Goal: Book appointment/travel/reservation

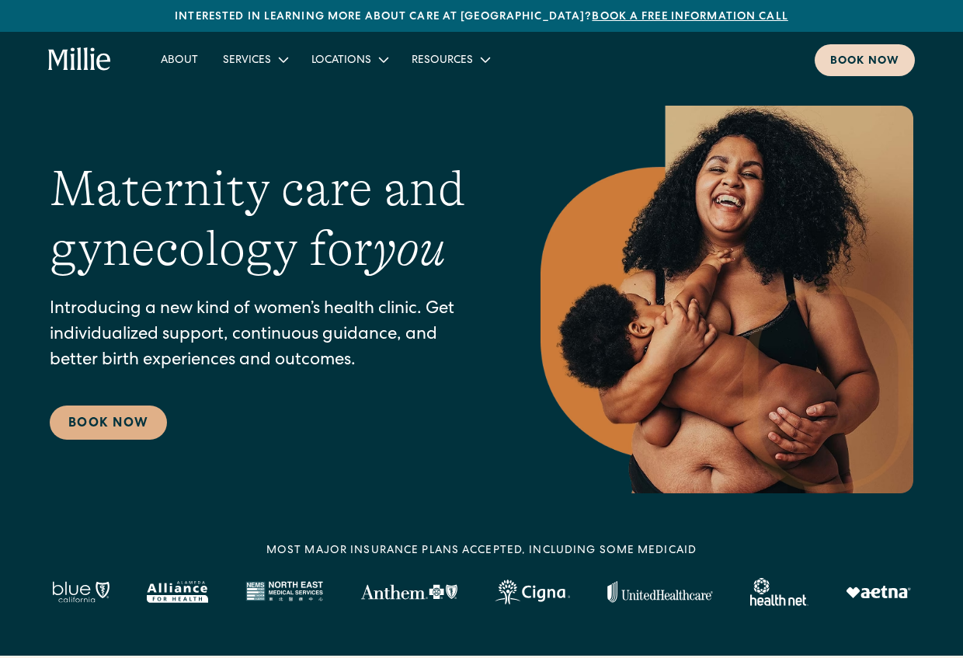
click at [877, 64] on div "Book now" at bounding box center [864, 62] width 69 height 16
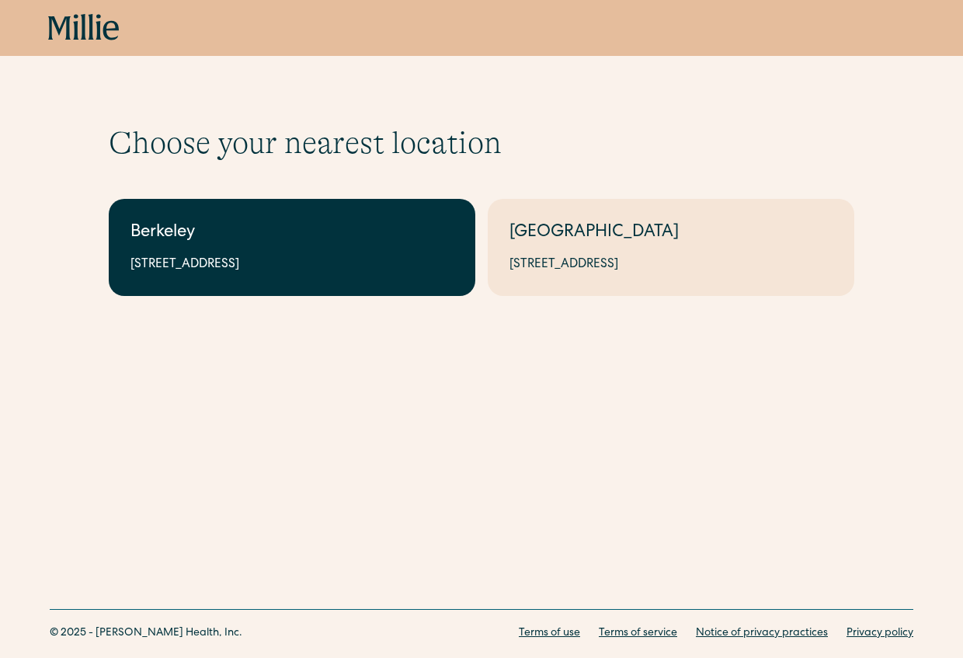
click at [382, 246] on link "Berkeley [STREET_ADDRESS]" at bounding box center [292, 247] width 366 height 97
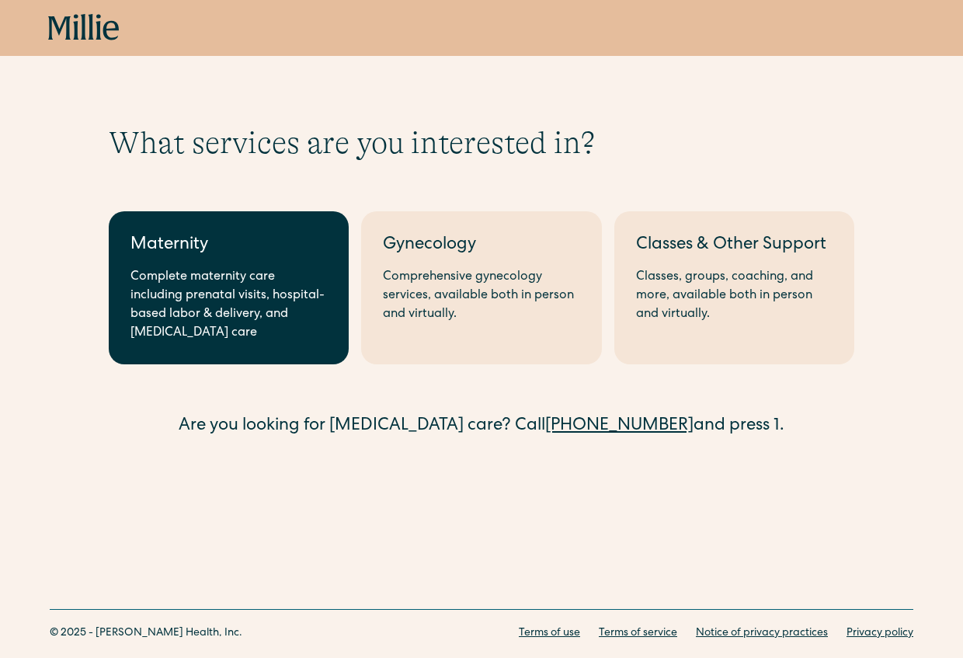
click at [217, 255] on div "Maternity" at bounding box center [228, 246] width 196 height 26
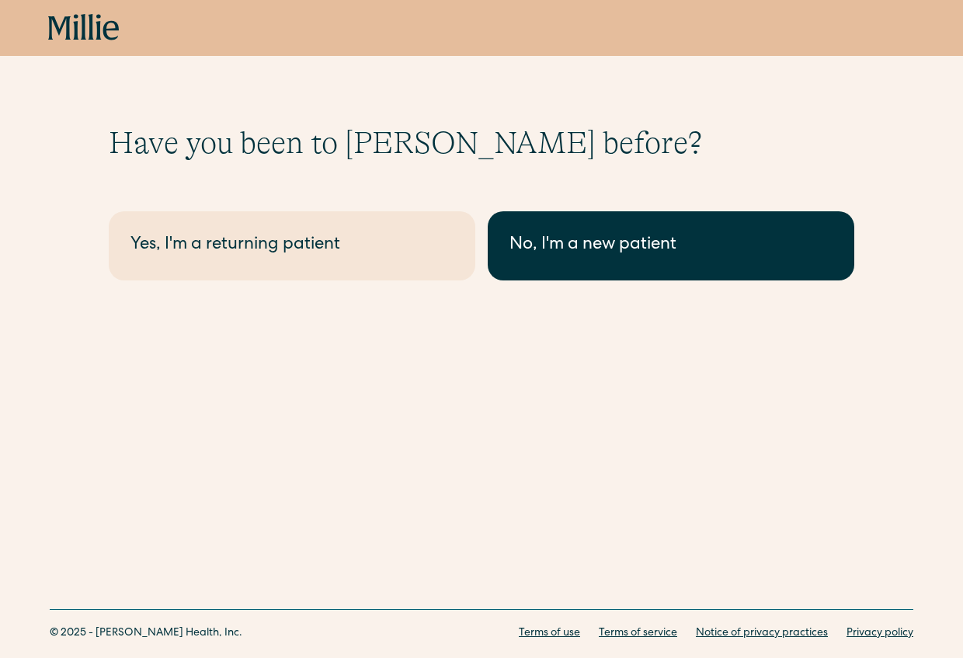
click at [589, 241] on div "No, I'm a new patient" at bounding box center [670, 246] width 323 height 26
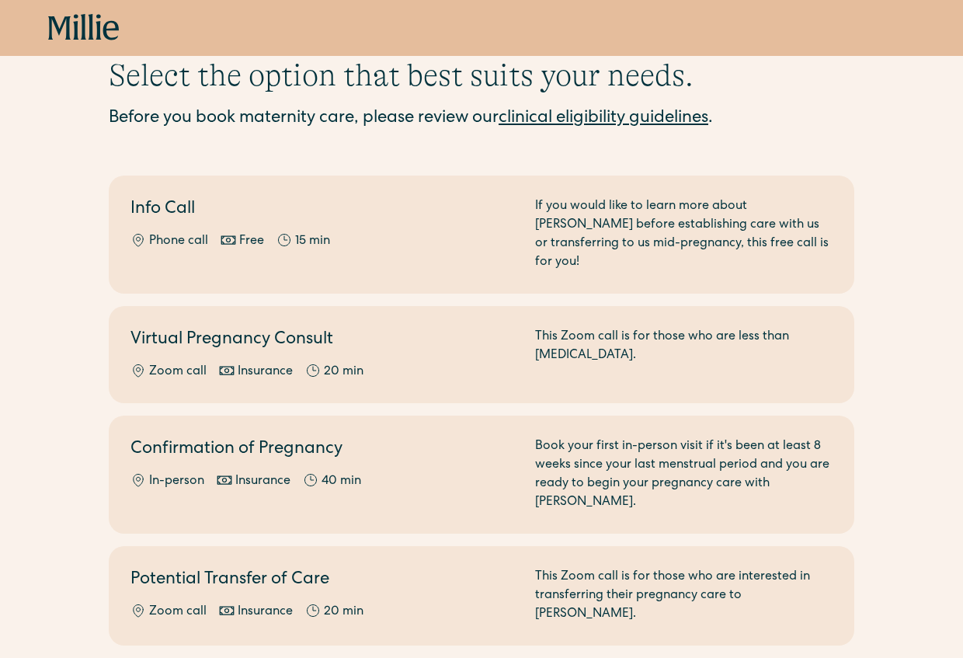
scroll to position [117, 0]
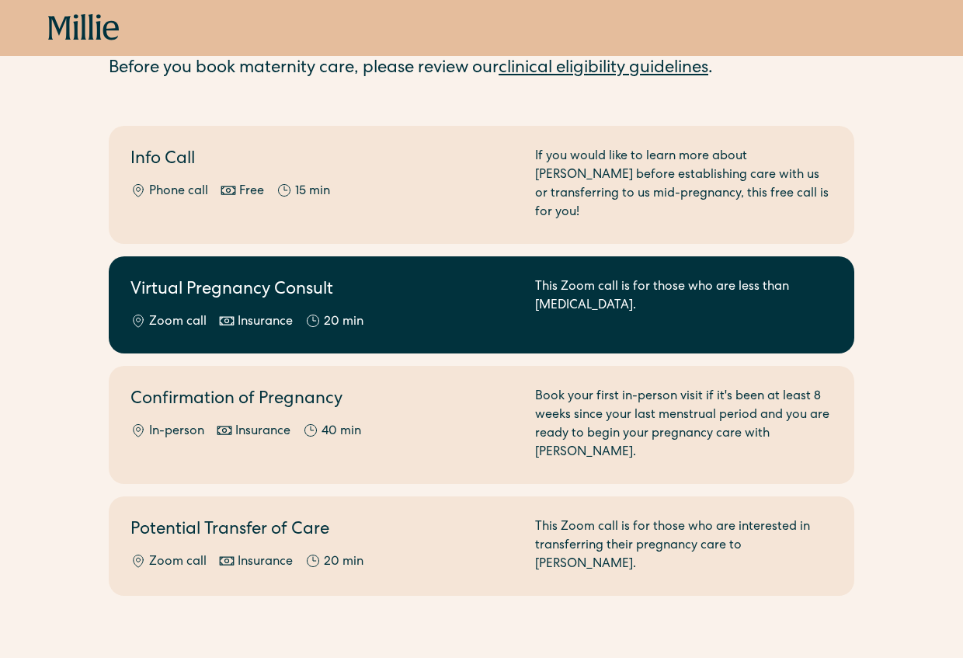
click at [553, 289] on div "This Zoom call is for those who are less than 8 weeks pregnant." at bounding box center [683, 305] width 297 height 54
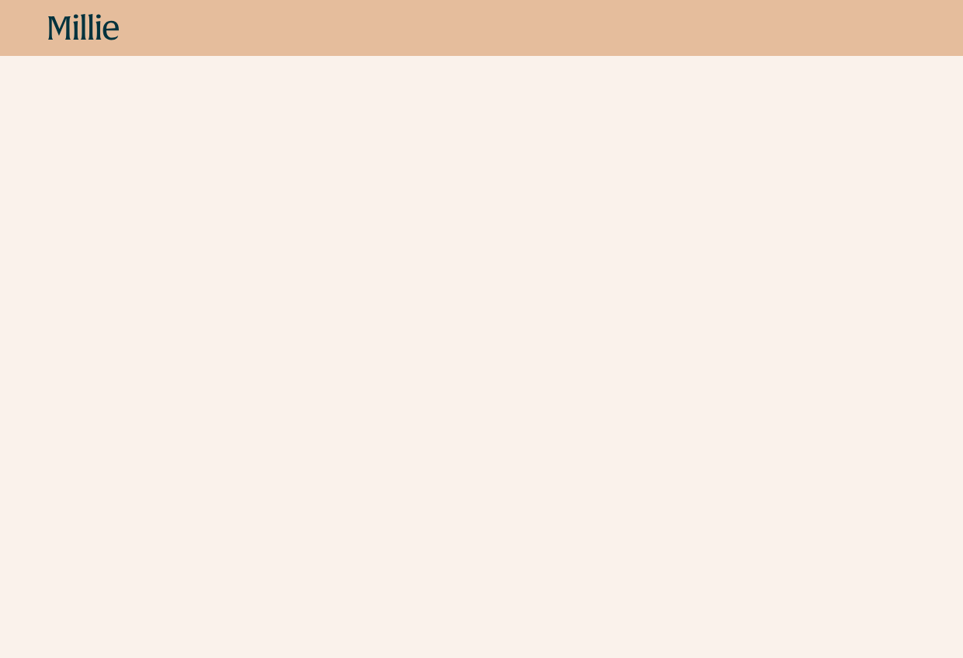
scroll to position [392, 0]
